Goal: Find specific page/section: Find specific page/section

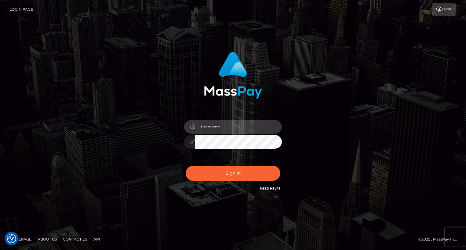
click at [230, 129] on input "text" at bounding box center [238, 127] width 87 height 14
type input "oli.fanvue"
click at [248, 130] on input "text" at bounding box center [238, 127] width 87 height 14
type input "oli.fanvue"
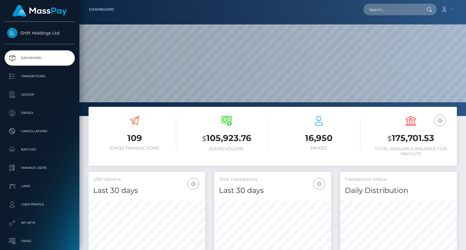
scroll to position [108, 117]
click at [402, 7] on input "text" at bounding box center [391, 10] width 57 height 12
paste input "talverton.institute@gmail.com"
click at [376, 10] on input "talverton.institute@gmail.com" at bounding box center [391, 10] width 57 height 12
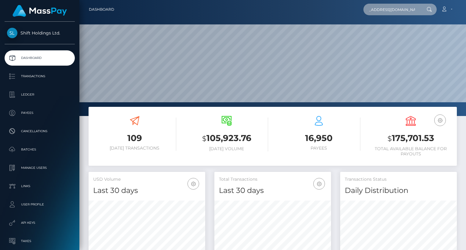
scroll to position [0, 13]
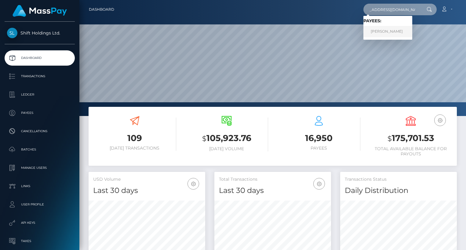
type input "talvertoninstitute@gmail.com"
click at [398, 33] on link "CRAIG D HERTEIS" at bounding box center [387, 31] width 49 height 11
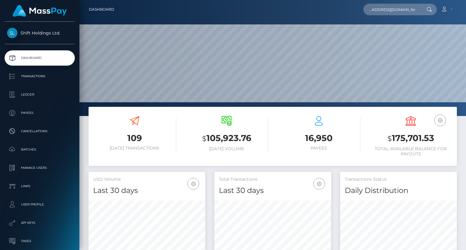
scroll to position [0, 0]
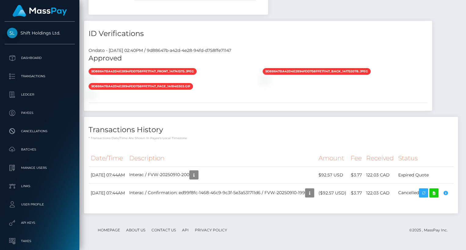
scroll to position [73, 117]
